Goal: Task Accomplishment & Management: Manage account settings

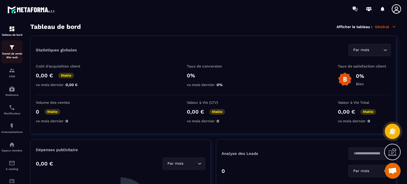
click at [19, 51] on div "Tunnel de vente Site web" at bounding box center [11, 51] width 21 height 15
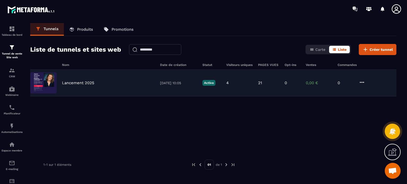
click at [82, 83] on p "Lancement 2025" at bounding box center [78, 82] width 32 height 5
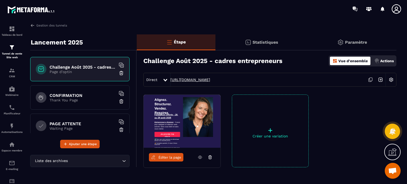
click at [203, 80] on link "[URL][DOMAIN_NAME]" at bounding box center [190, 80] width 40 height 4
click at [75, 94] on h6 "CONFIRMATION" at bounding box center [82, 95] width 66 height 5
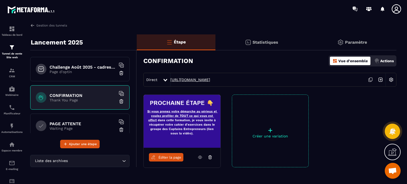
click at [210, 81] on link "[URL][DOMAIN_NAME]" at bounding box center [190, 80] width 40 height 4
click at [78, 125] on h6 "PAGE ATTENTE" at bounding box center [82, 123] width 66 height 5
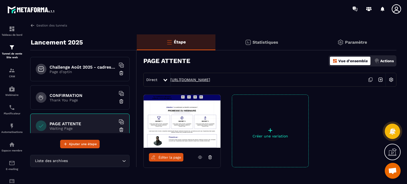
click at [194, 78] on link "[URL][DOMAIN_NAME]" at bounding box center [190, 80] width 40 height 4
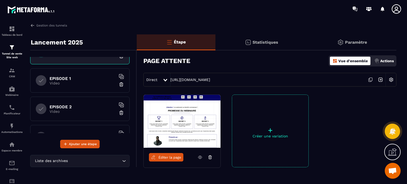
scroll to position [71, 0]
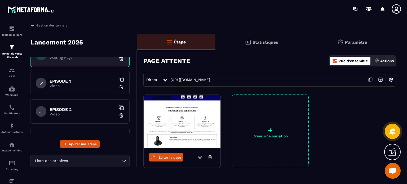
click at [78, 90] on div "EPISODE 1 Video" at bounding box center [79, 83] width 99 height 24
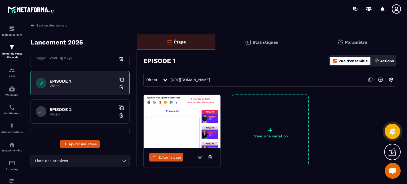
click at [183, 84] on div "Direct [URL][DOMAIN_NAME]" at bounding box center [269, 80] width 253 height 14
click at [184, 80] on link "[URL][DOMAIN_NAME]" at bounding box center [190, 80] width 40 height 4
click at [58, 118] on div "EPISODE 2 Video" at bounding box center [79, 111] width 99 height 24
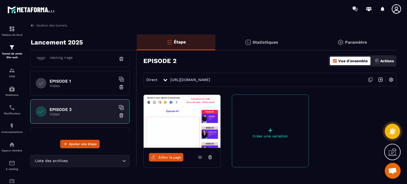
click at [171, 152] on div "Éditer la page" at bounding box center [181, 157] width 77 height 19
click at [83, 72] on div "EPISODE 1 Video" at bounding box center [79, 83] width 99 height 24
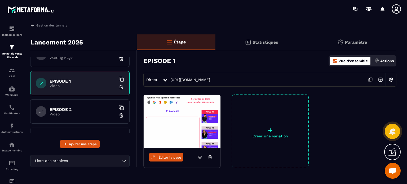
click at [167, 158] on span "Éditer la page" at bounding box center [169, 157] width 23 height 4
